Goal: Transaction & Acquisition: Obtain resource

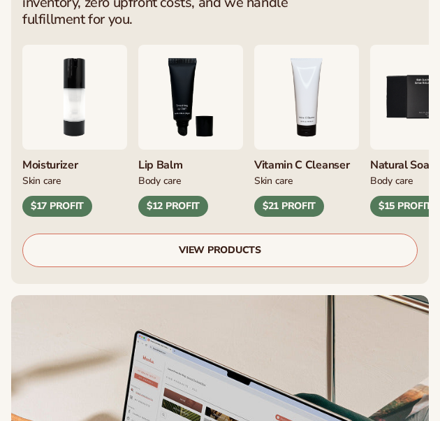
scroll to position [891, 0]
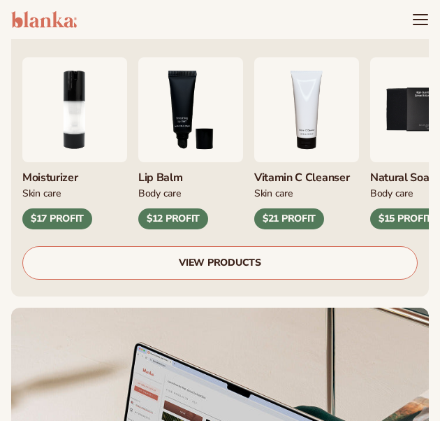
click at [229, 97] on img "3 / 9" at bounding box center [190, 109] width 105 height 105
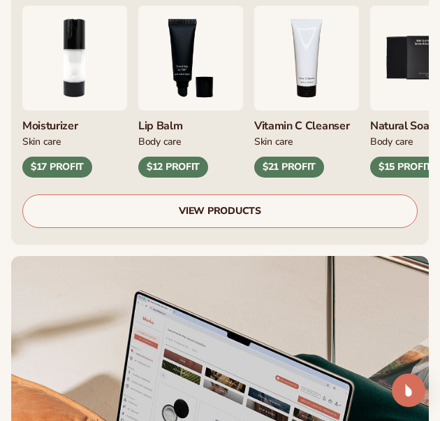
scroll to position [1008, 0]
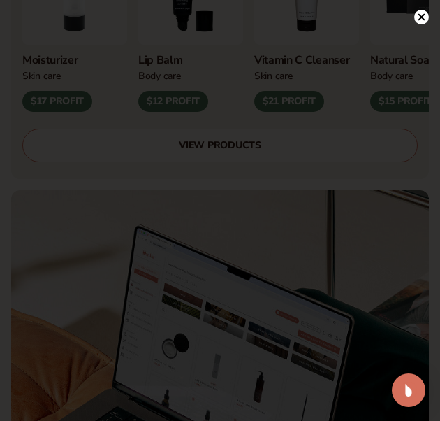
click at [421, 17] on icon at bounding box center [422, 16] width 7 height 7
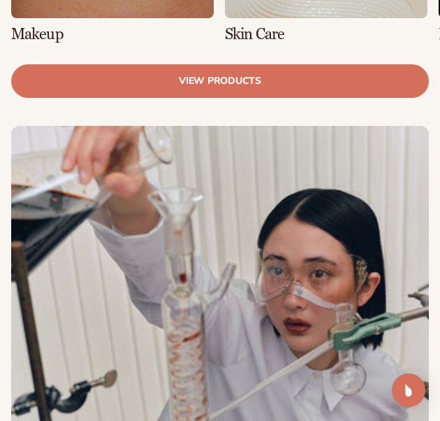
scroll to position [3771, 0]
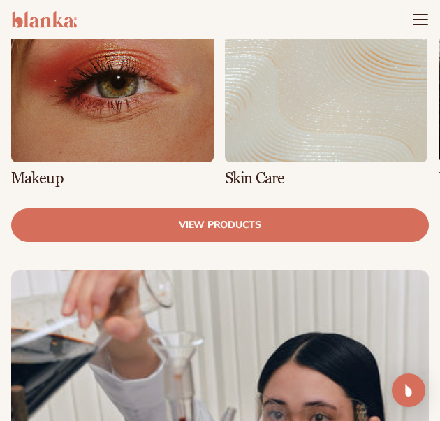
click at [117, 115] on link "1 / 8" at bounding box center [112, 72] width 203 height 226
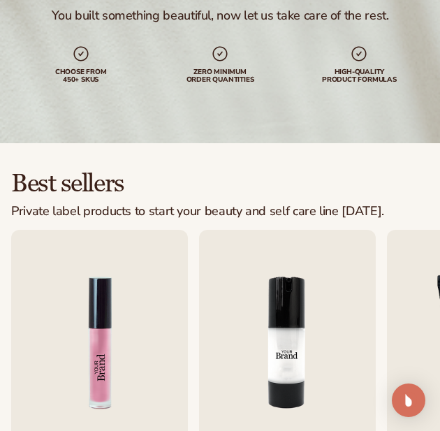
scroll to position [244, 0]
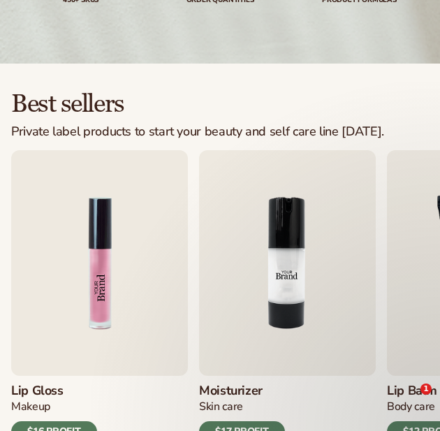
click at [96, 150] on img "1 / 9" at bounding box center [99, 263] width 177 height 226
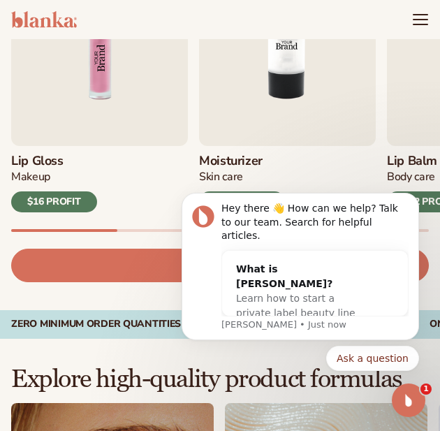
scroll to position [0, 0]
click at [413, 206] on button "Dismiss notification" at bounding box center [415, 197] width 18 height 18
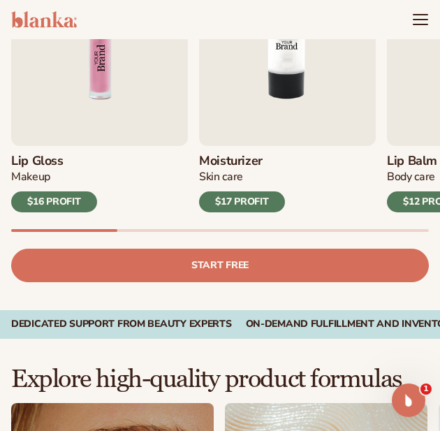
click at [103, 80] on img "1 / 9" at bounding box center [99, 33] width 177 height 226
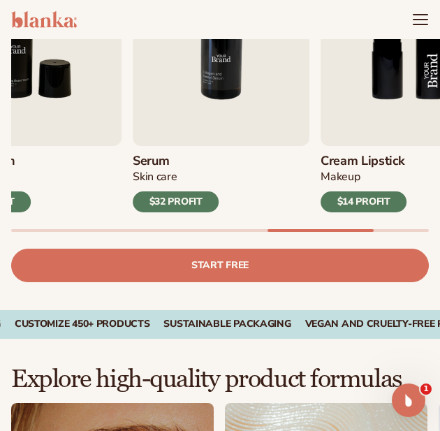
click at [368, 226] on div "Lip Gloss Makeup $16 PROFIT Moisturizer Skin Care $17 PROFIT Lip Balm Body Care…" at bounding box center [225, 84] width 429 height 329
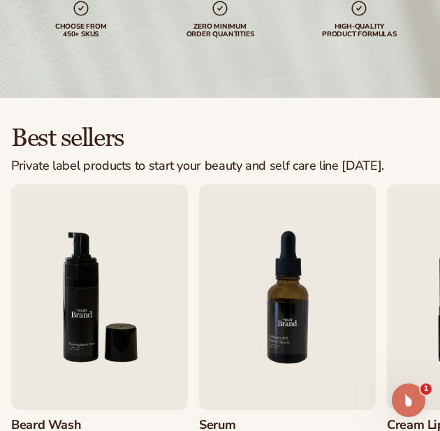
scroll to position [289, 0]
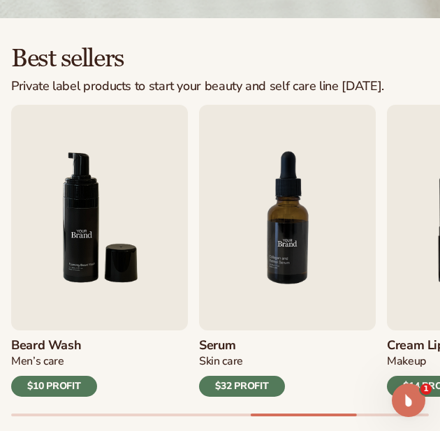
click at [305, 175] on img "7 / 9" at bounding box center [287, 218] width 177 height 226
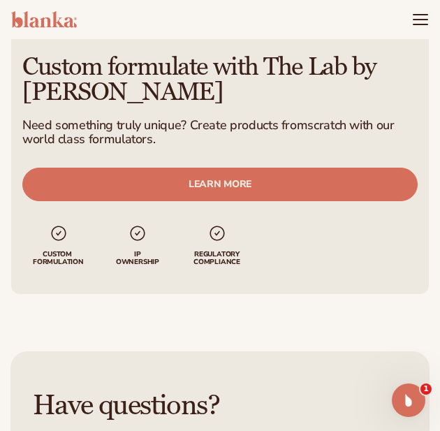
scroll to position [1542, 0]
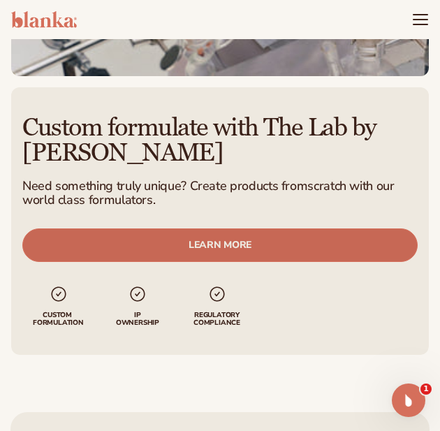
click at [349, 243] on link "LEARN MORE" at bounding box center [220, 246] width 396 height 34
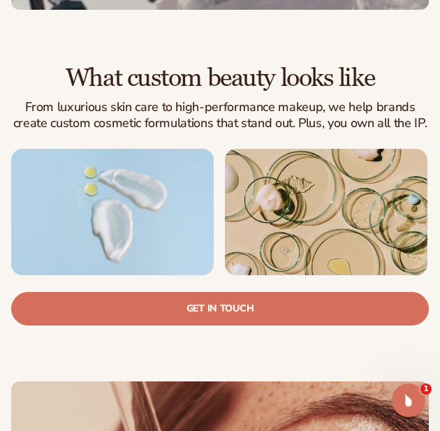
scroll to position [1279, 0]
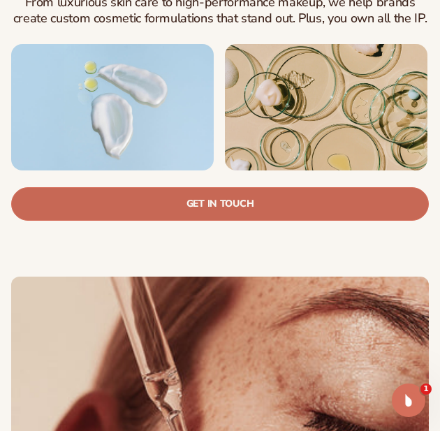
click at [253, 187] on link "Get in touch" at bounding box center [220, 204] width 418 height 34
